Goal: Transaction & Acquisition: Book appointment/travel/reservation

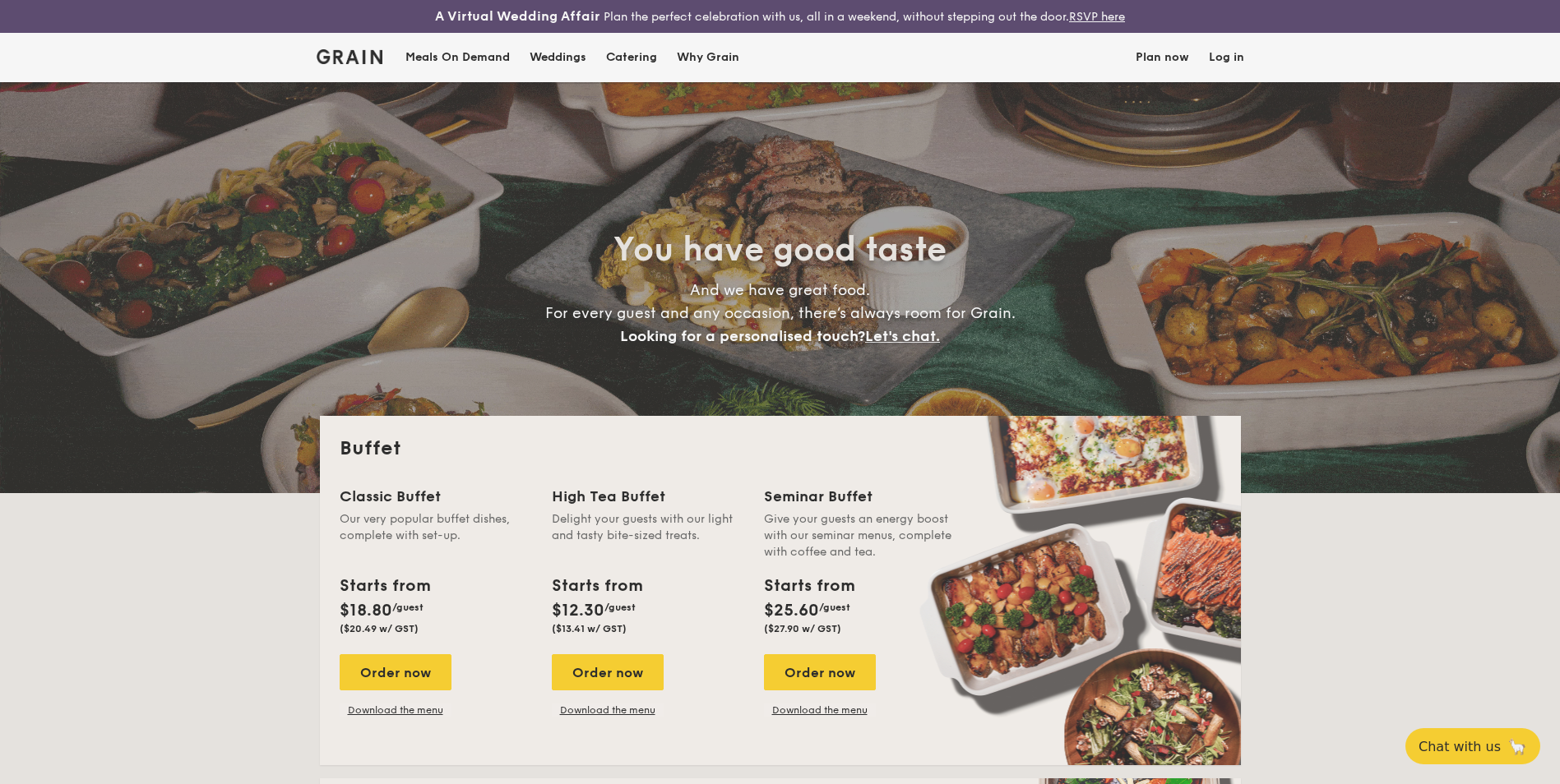
select select
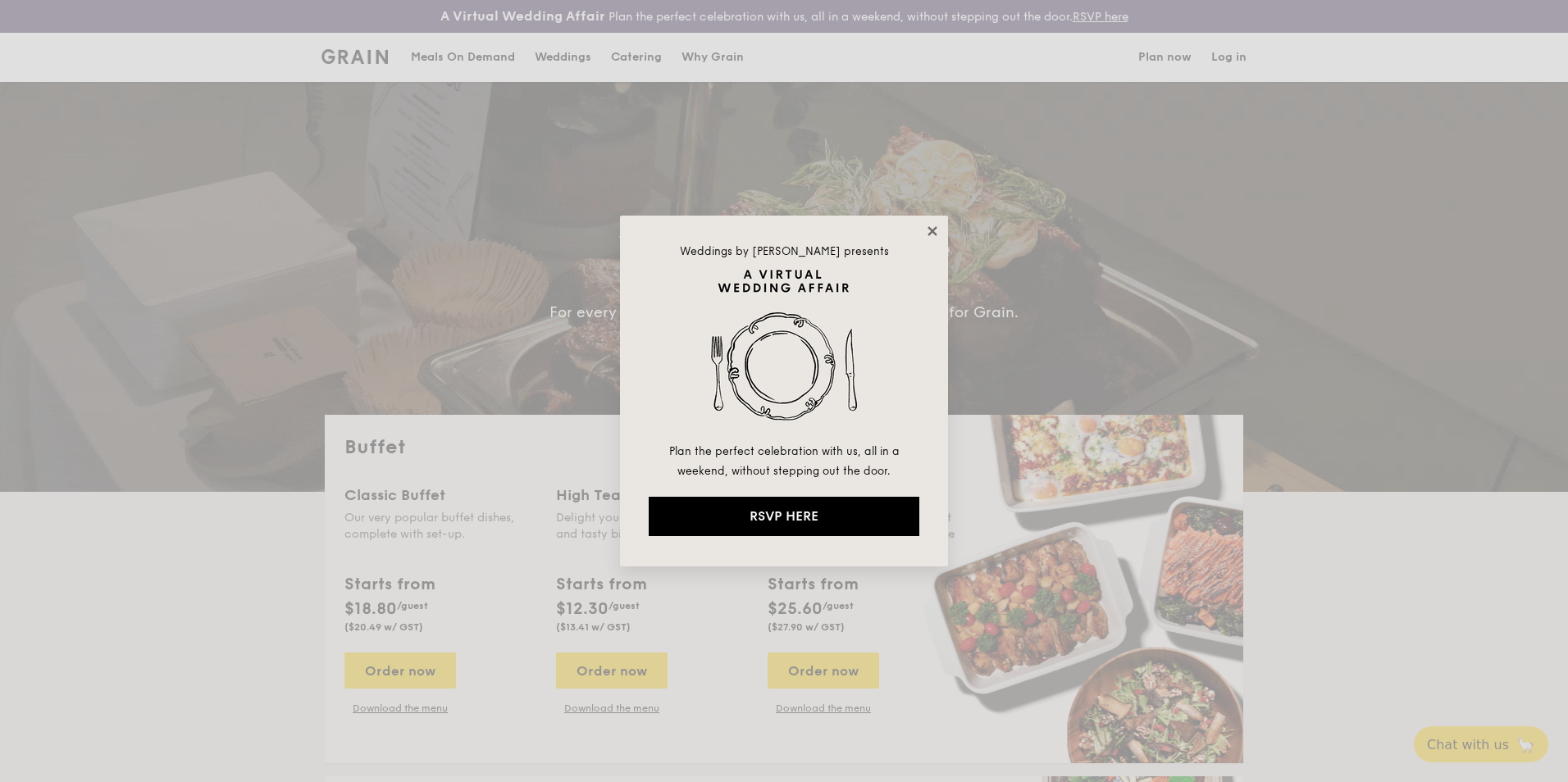
click at [932, 227] on icon at bounding box center [933, 231] width 15 height 15
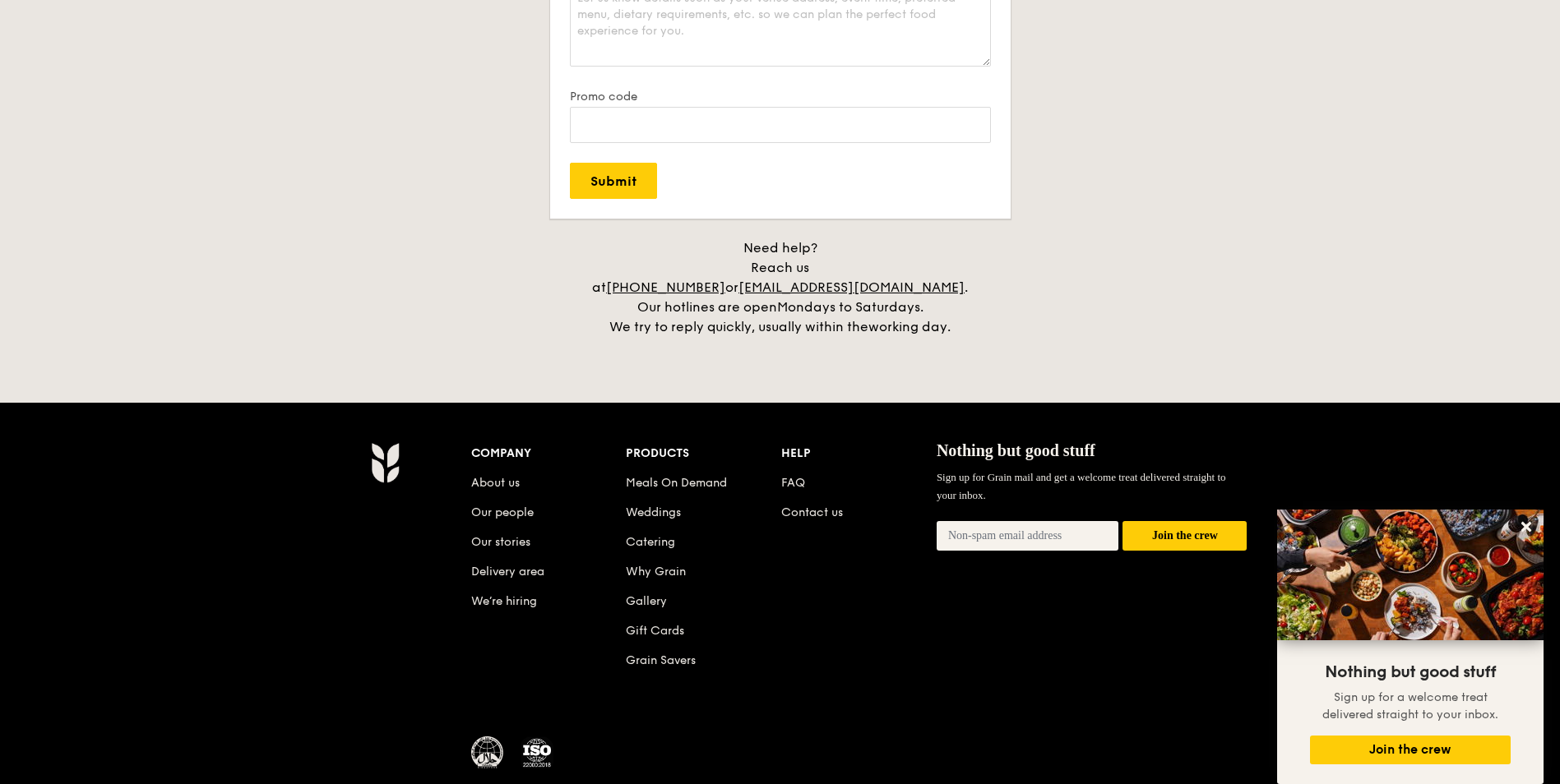
scroll to position [3374, 0]
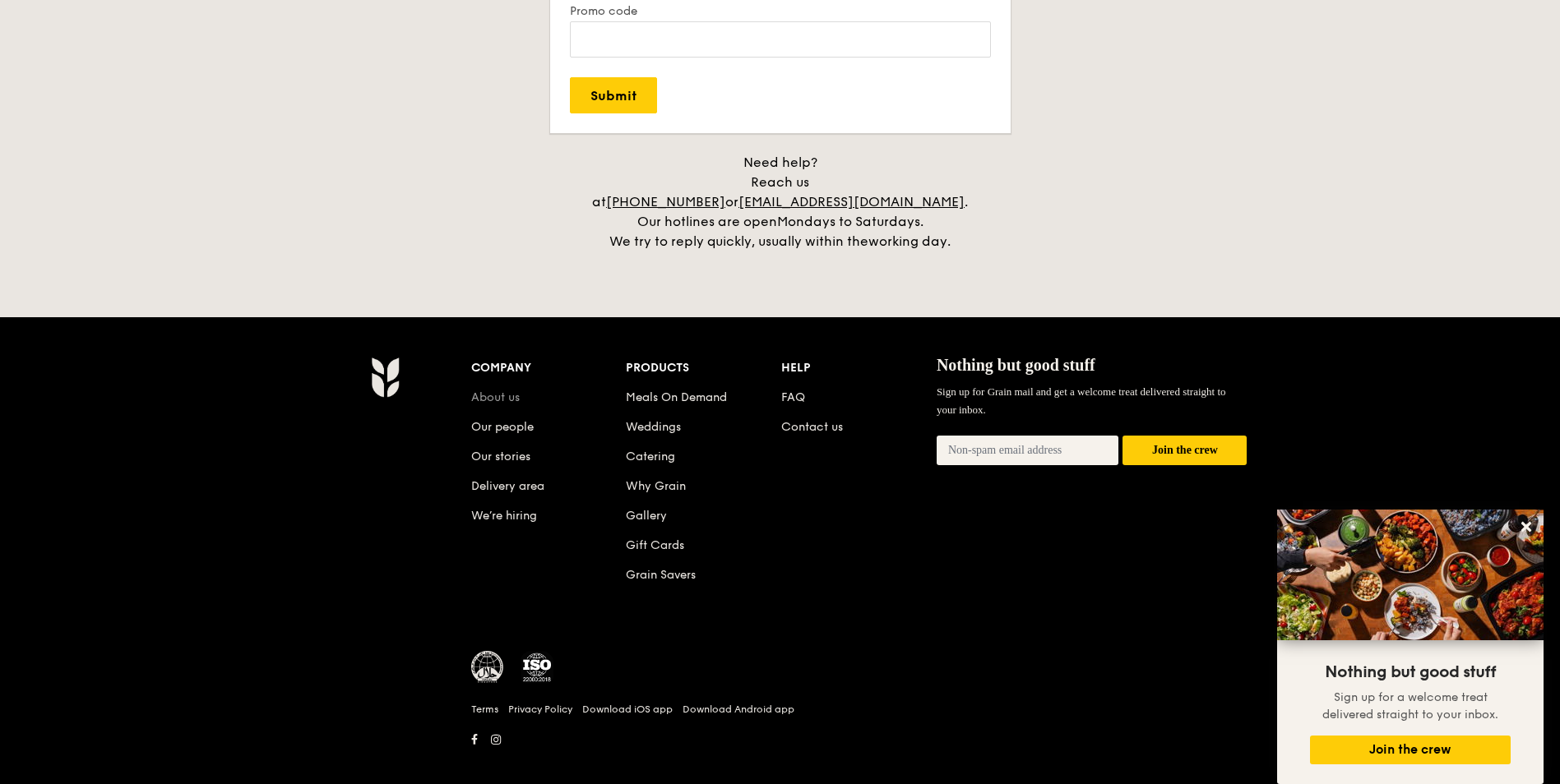
click at [496, 391] on link "About us" at bounding box center [495, 397] width 48 height 14
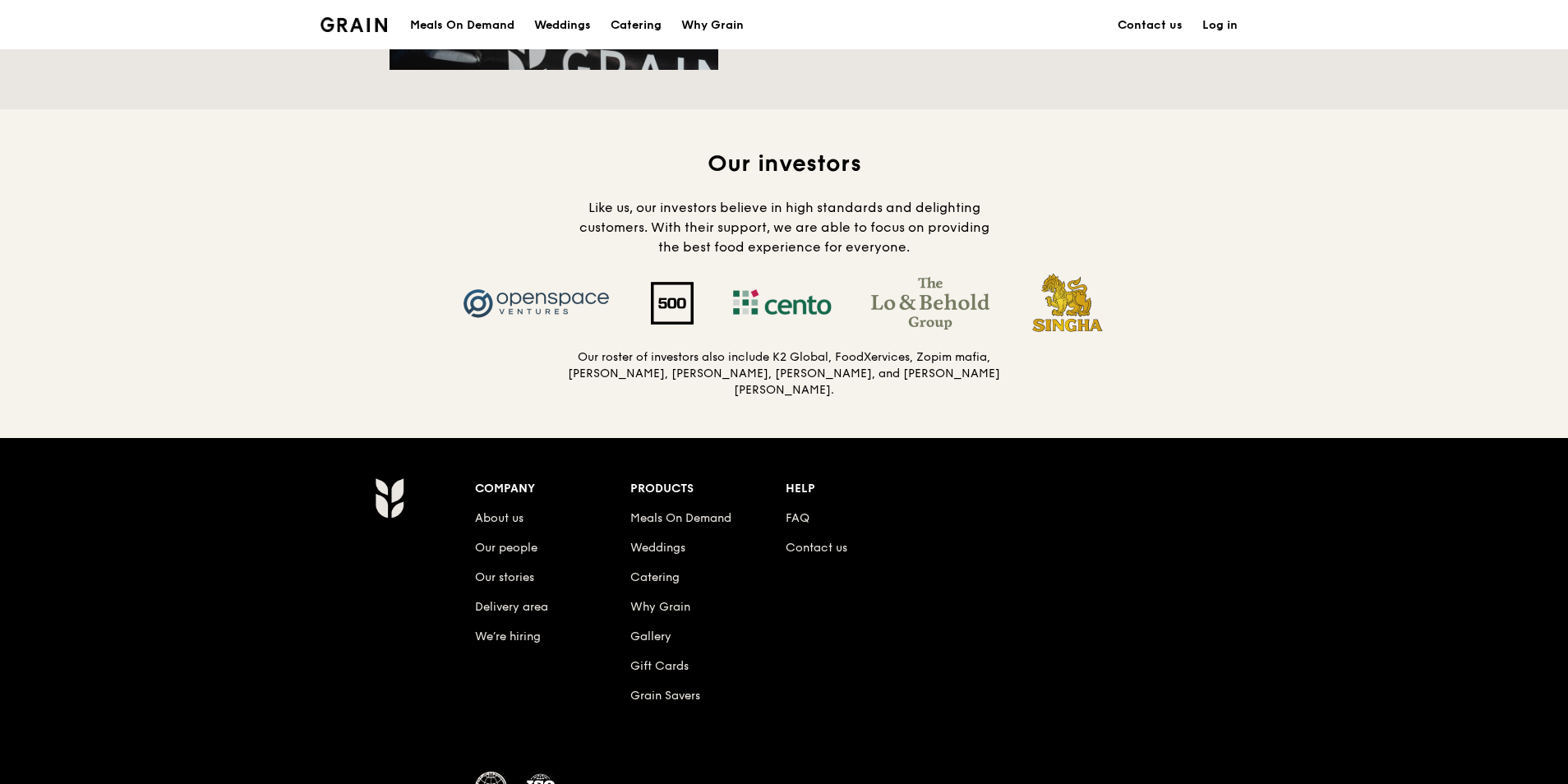
scroll to position [1699, 0]
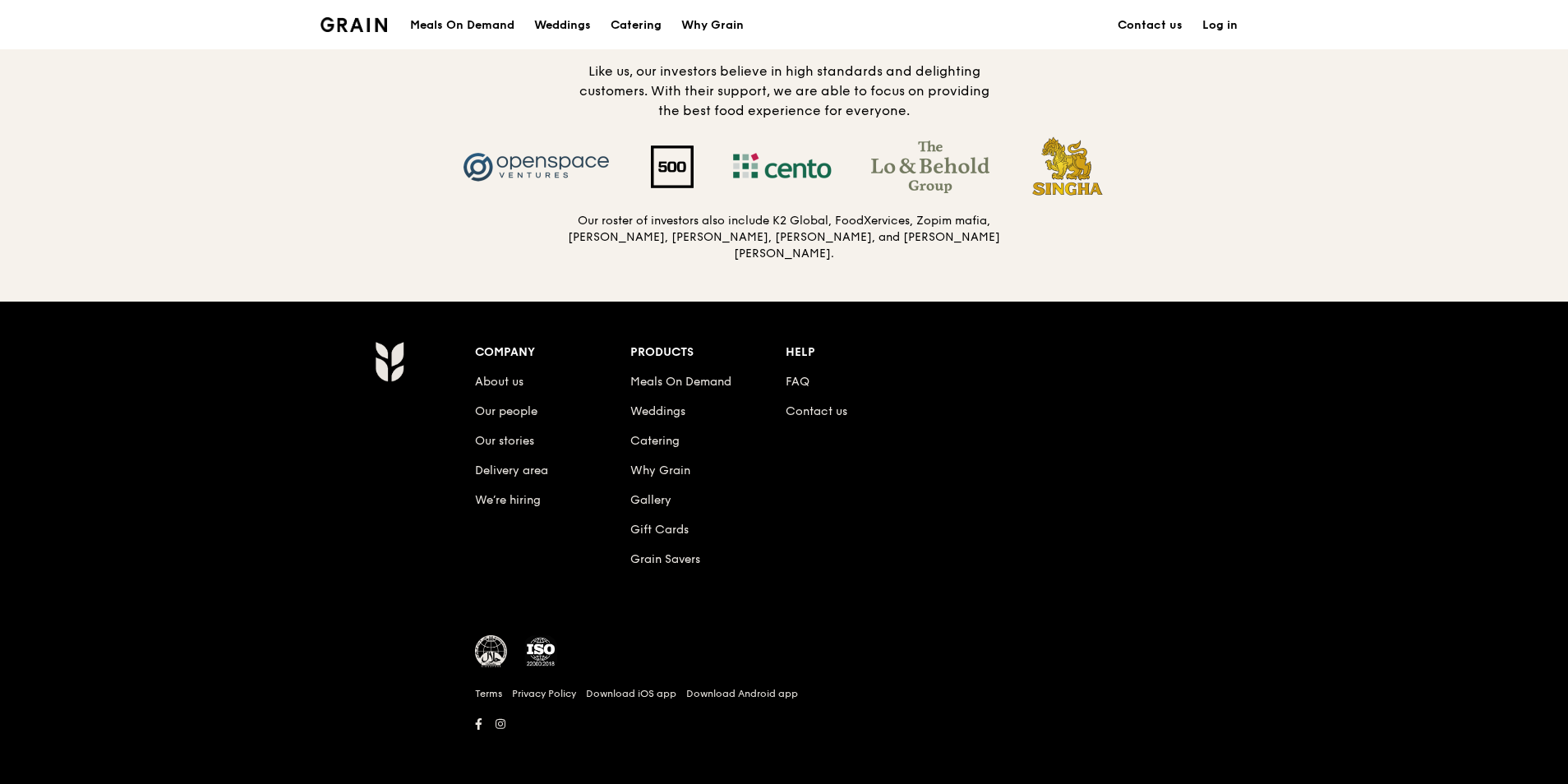
click at [389, 352] on img at bounding box center [389, 362] width 29 height 41
